Goal: Task Accomplishment & Management: Manage account settings

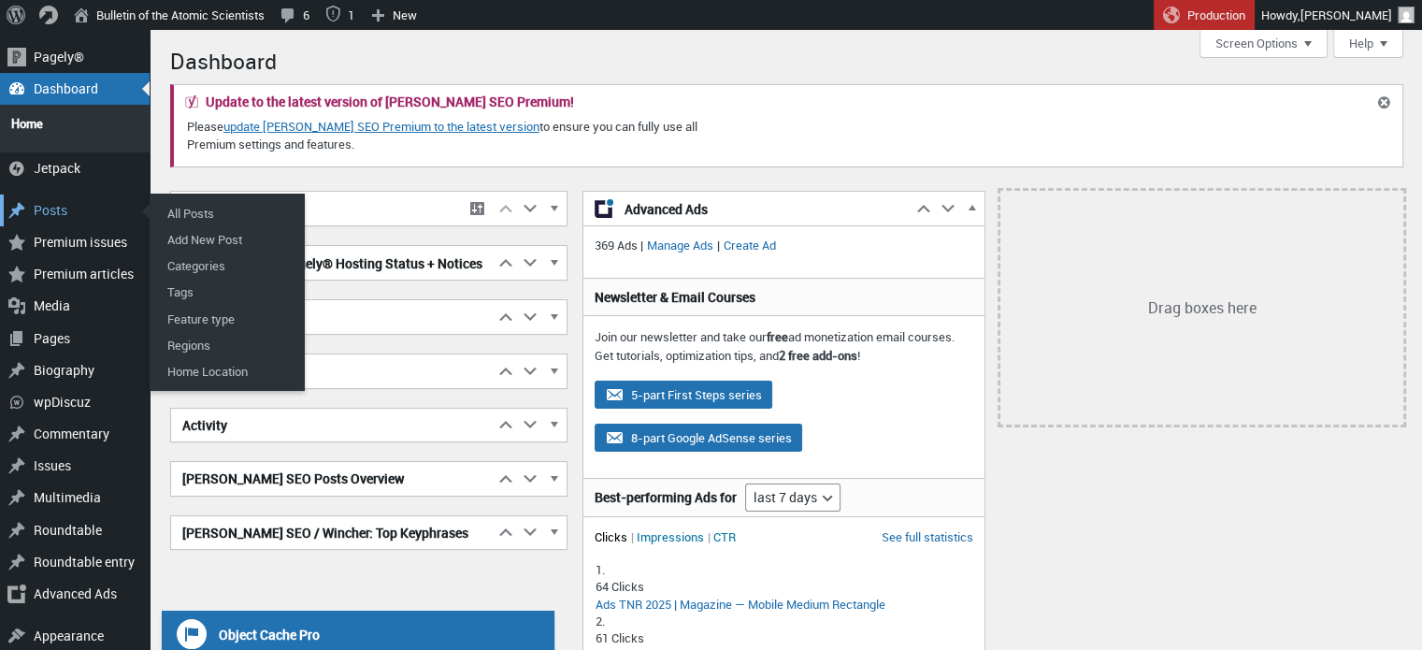
click at [56, 194] on div "Posts" at bounding box center [75, 210] width 150 height 32
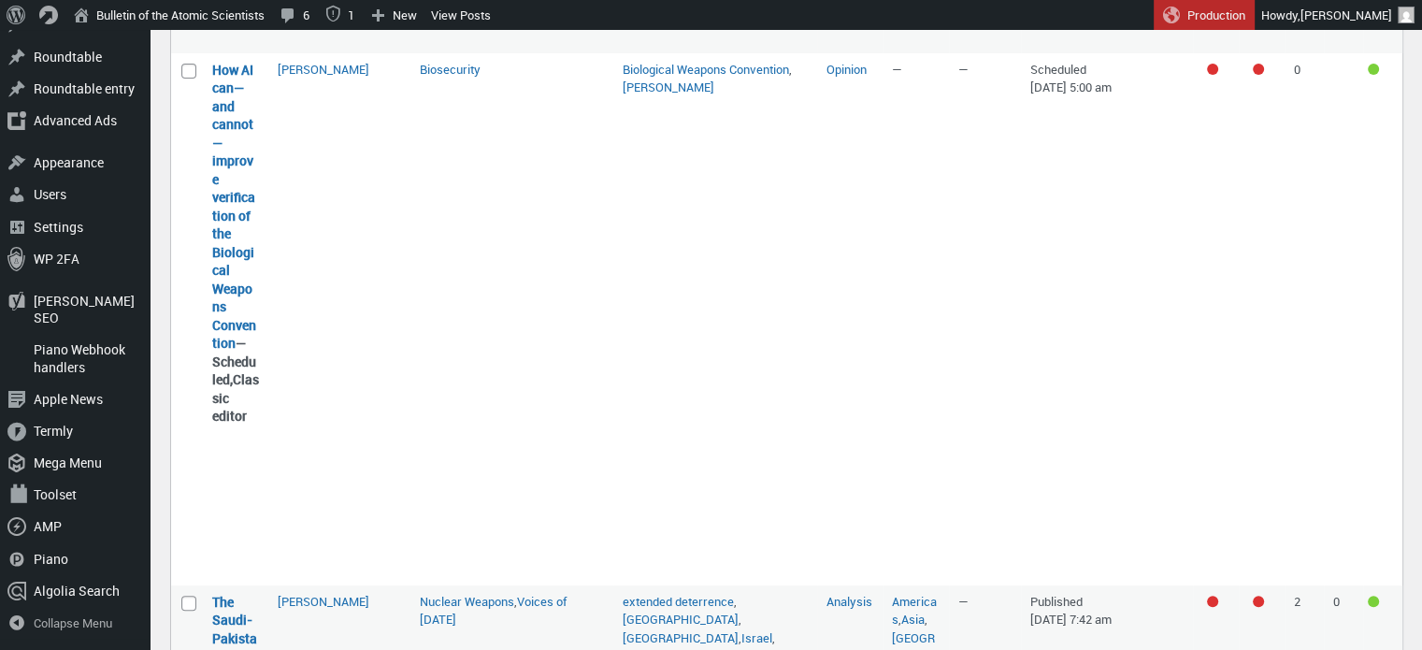
scroll to position [628, 0]
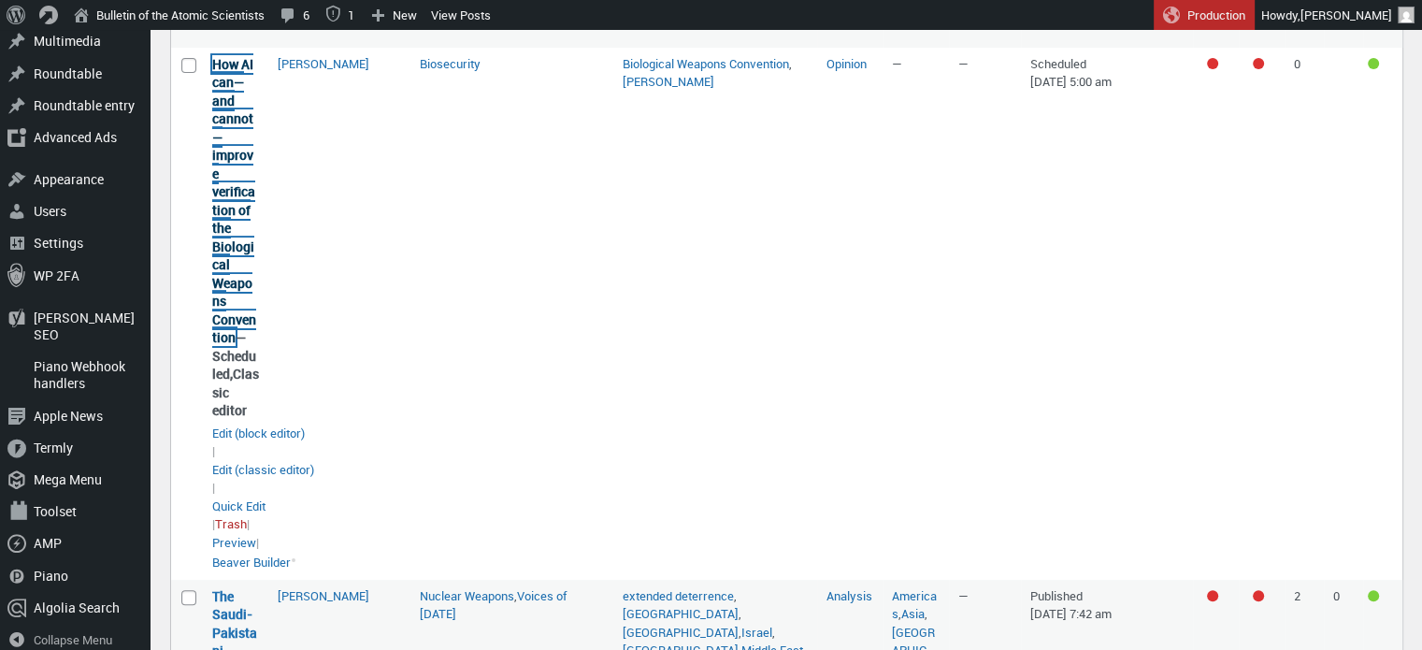
click at [228, 230] on link "How AI can—and cannot—improve verification of the Biological Weapons Convention" at bounding box center [234, 201] width 44 height 292
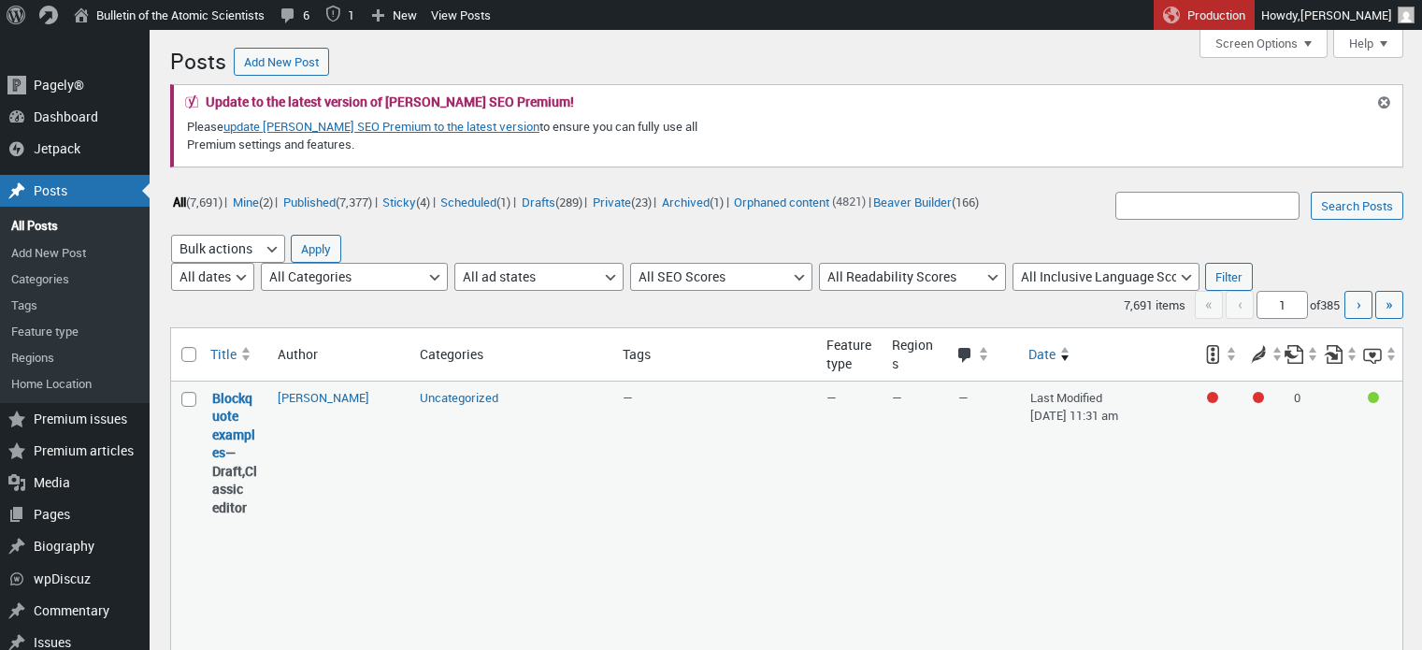
scroll to position [446, 0]
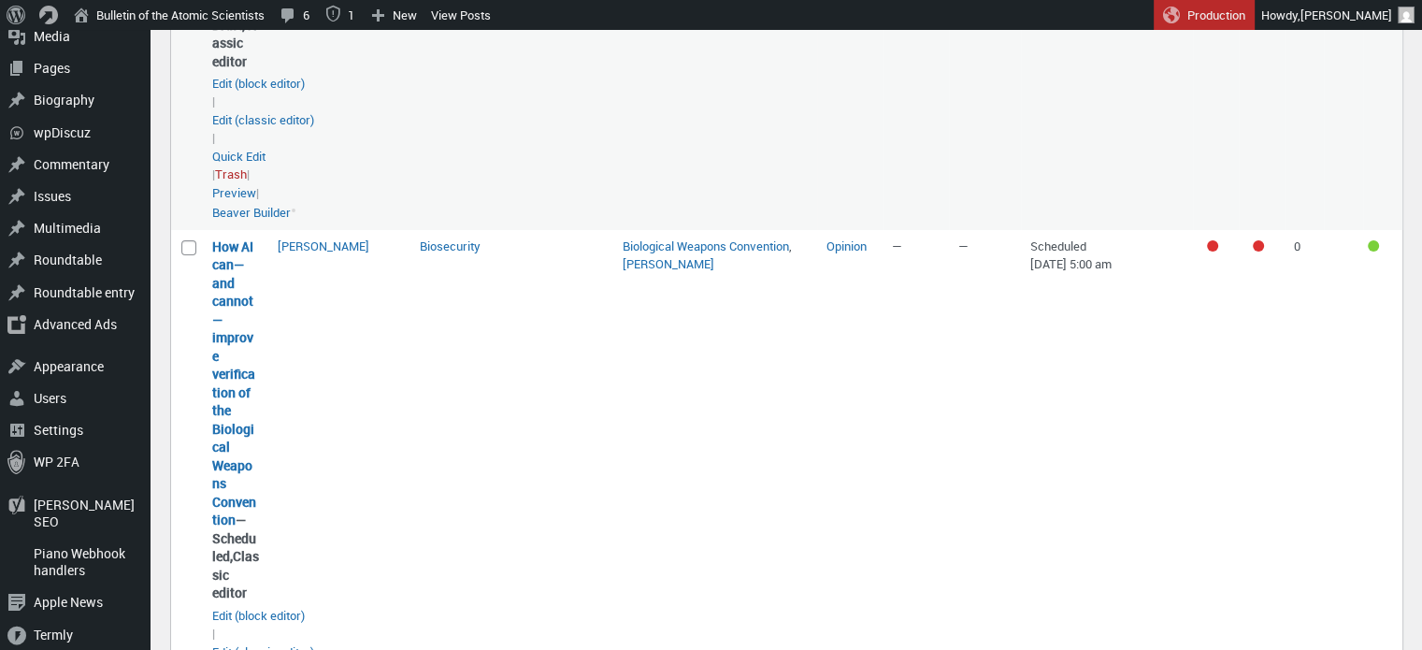
click at [1017, 124] on td "— No comments 0 No comments" at bounding box center [985, 82] width 72 height 294
